Goal: Information Seeking & Learning: Learn about a topic

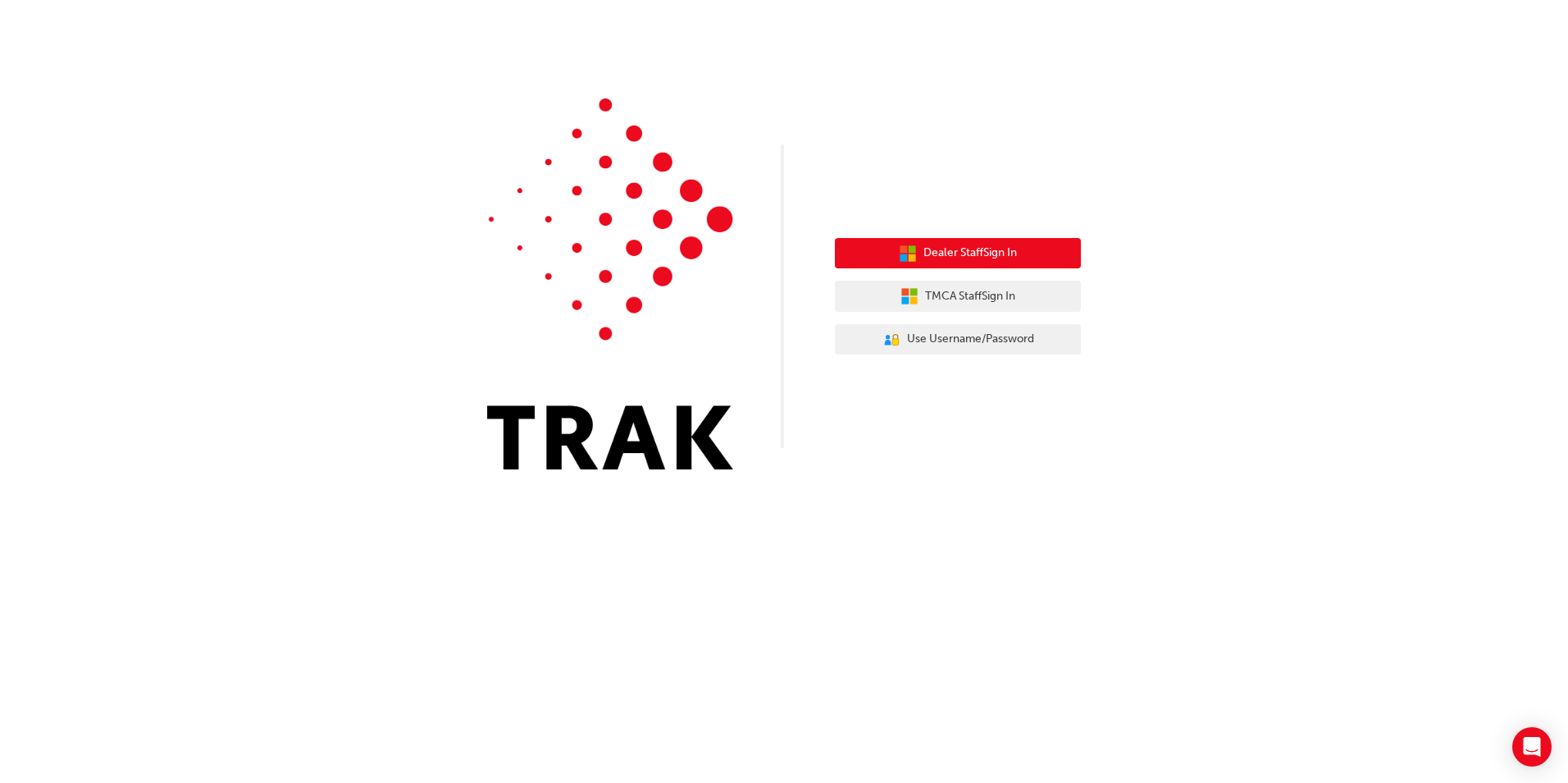
click at [996, 252] on span "Dealer Staff Sign In" at bounding box center [970, 253] width 93 height 19
